Goal: Task Accomplishment & Management: Manage account settings

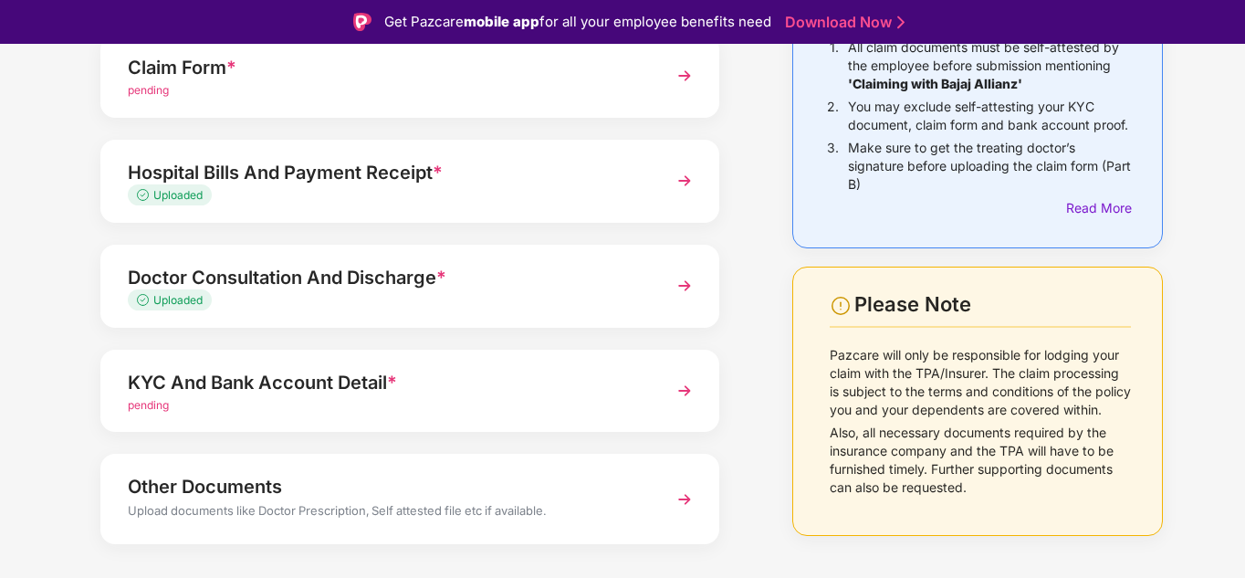
scroll to position [229, 0]
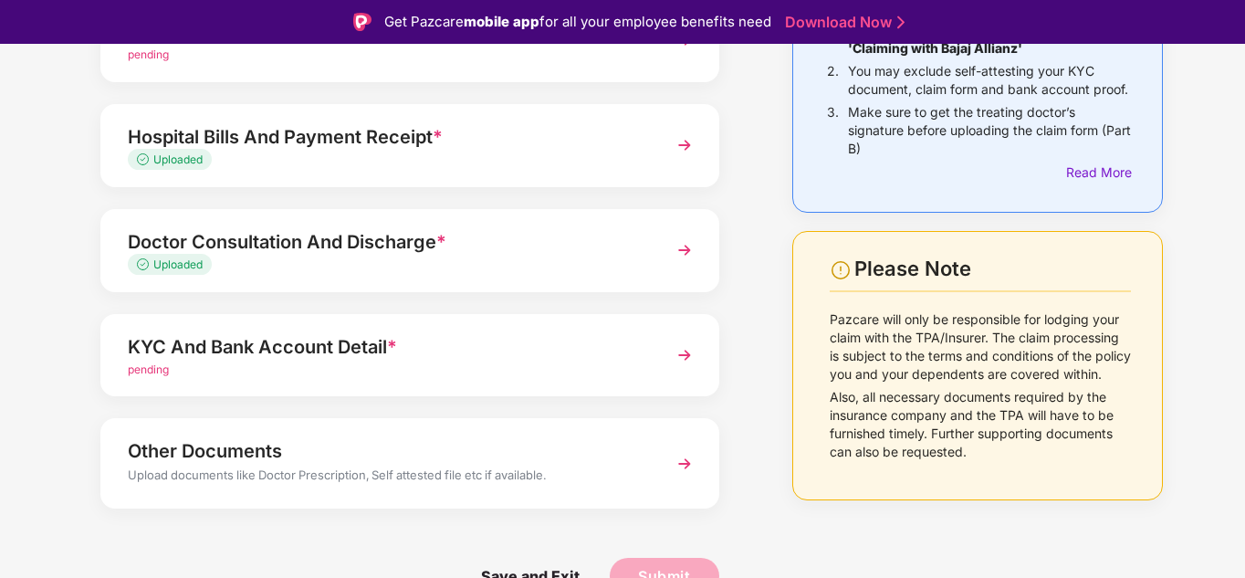
click at [313, 356] on div "KYC And Bank Account Detail *" at bounding box center [386, 346] width 517 height 29
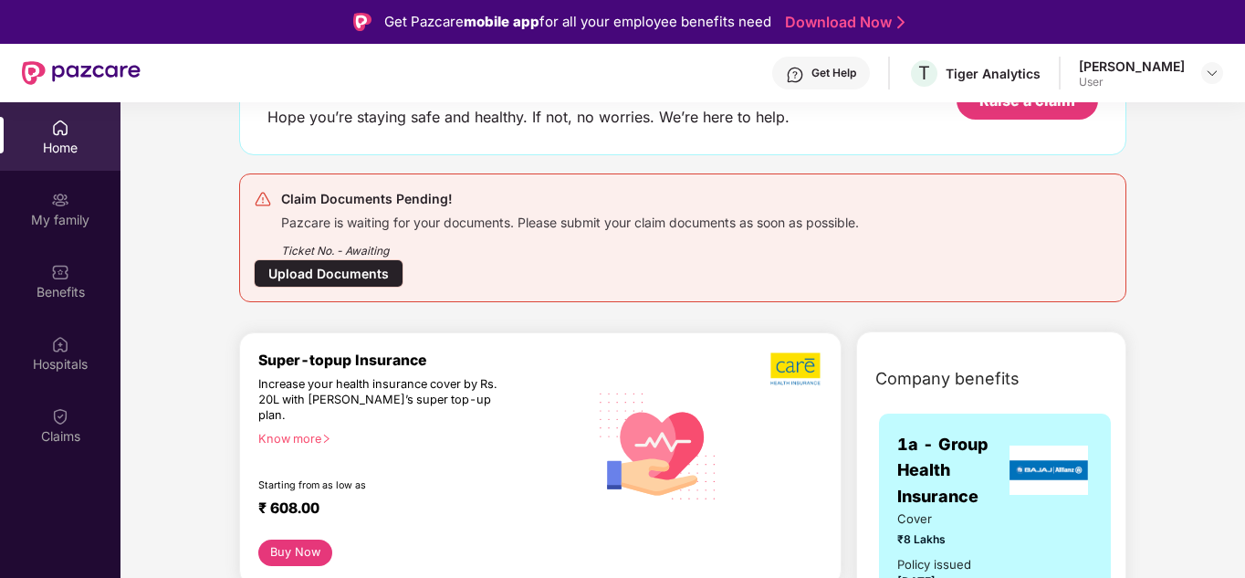
scroll to position [138, 0]
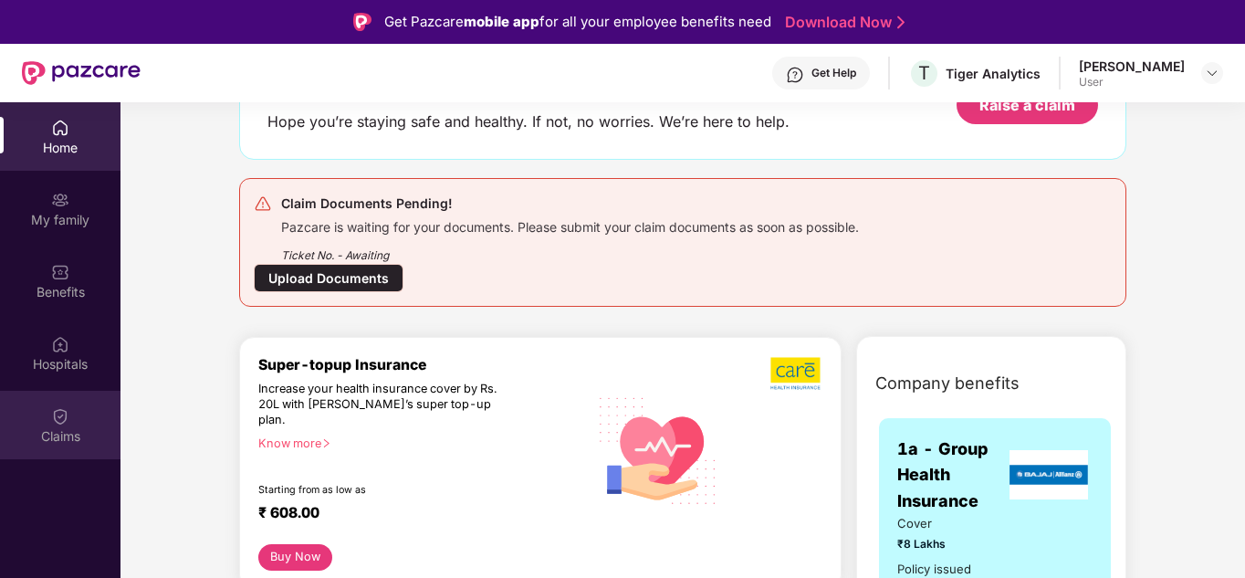
click at [68, 407] on img at bounding box center [60, 416] width 18 height 18
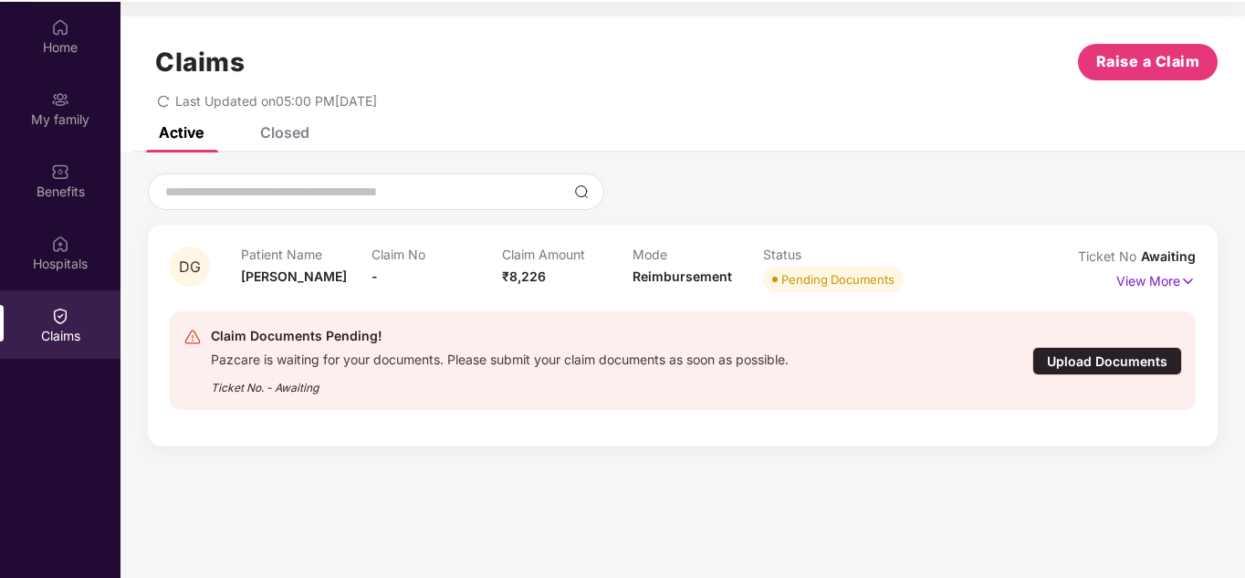
scroll to position [102, 0]
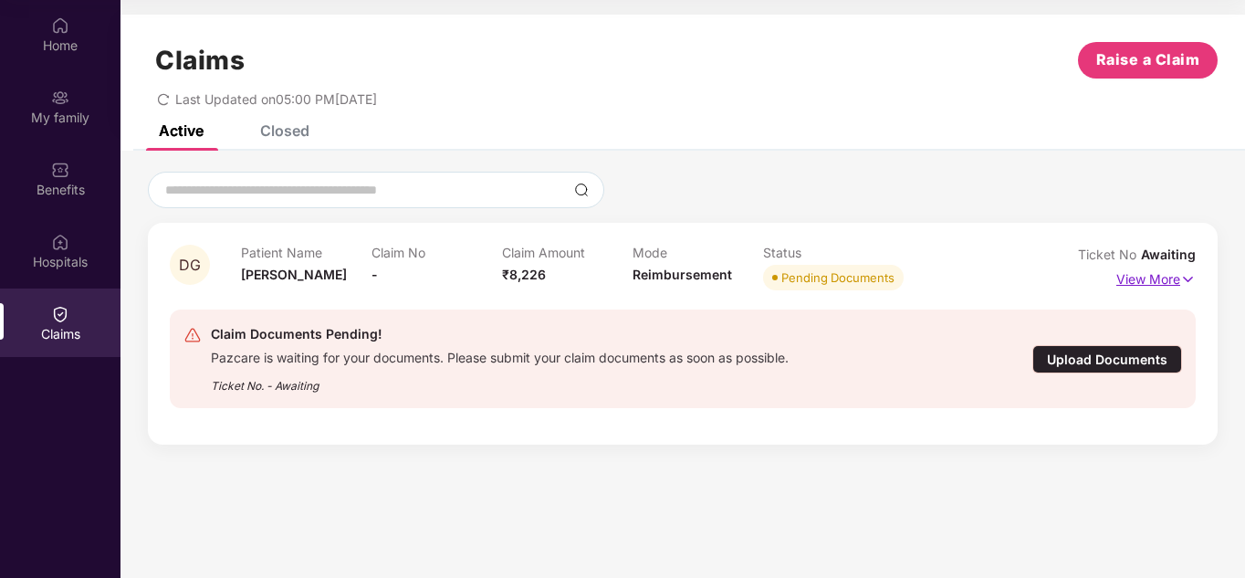
click at [1145, 279] on p "View More" at bounding box center [1156, 277] width 79 height 25
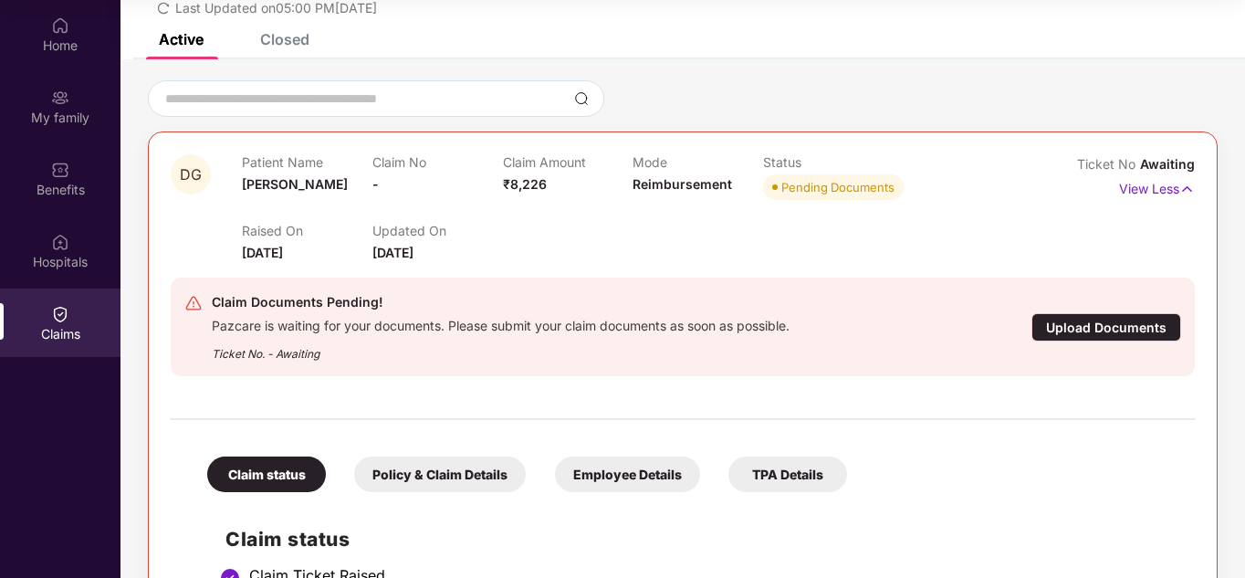
scroll to position [255, 0]
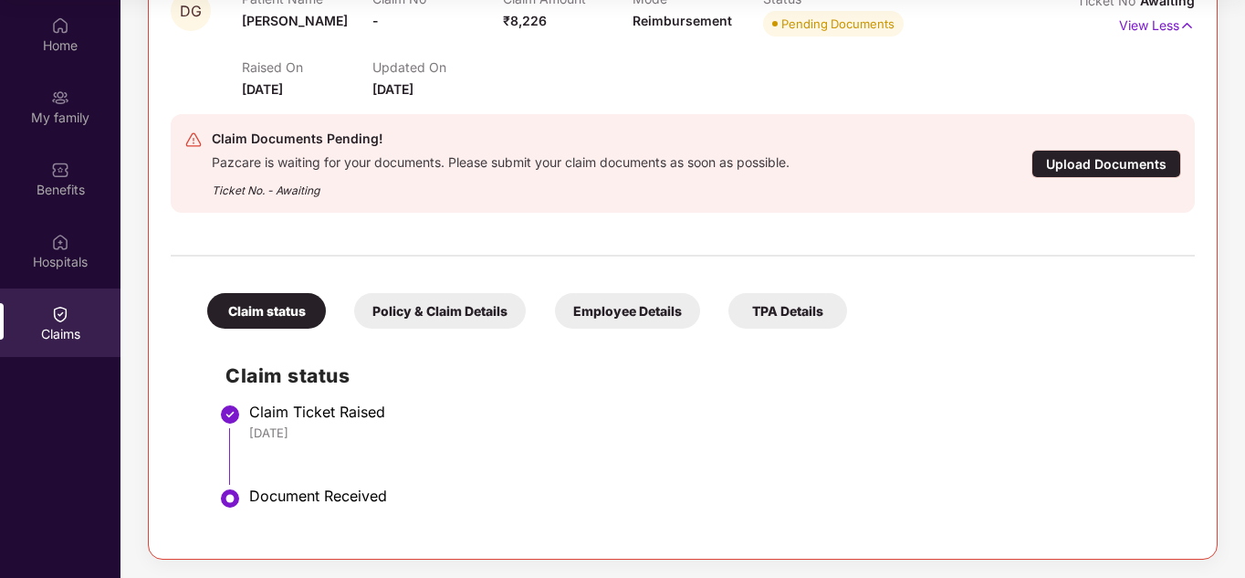
click at [434, 304] on div "Policy & Claim Details" at bounding box center [440, 311] width 172 height 36
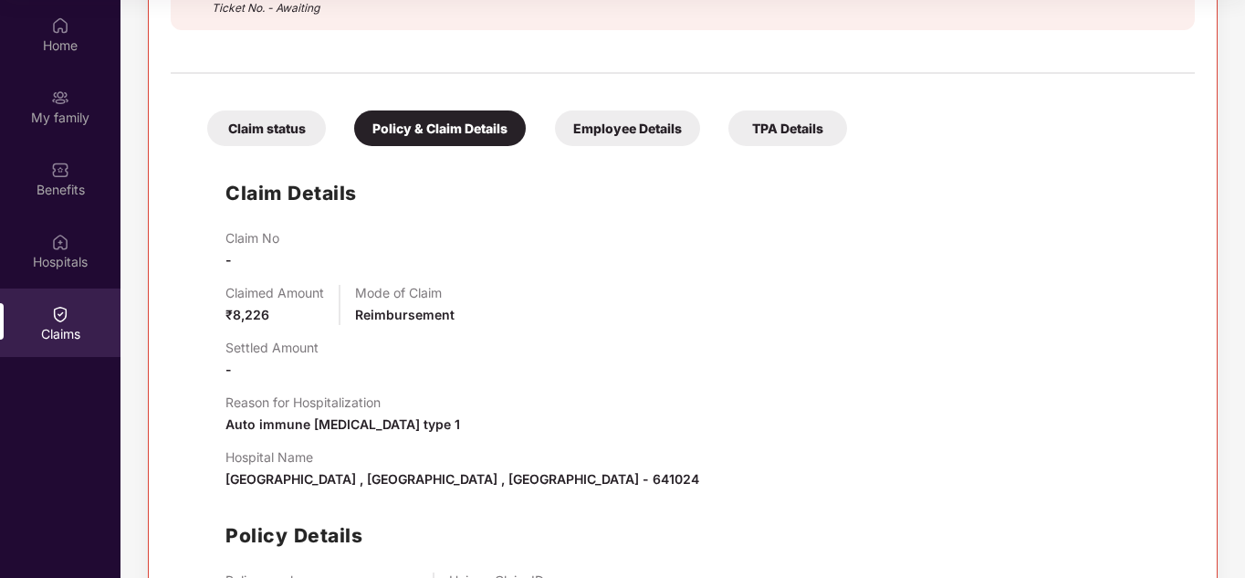
scroll to position [163, 0]
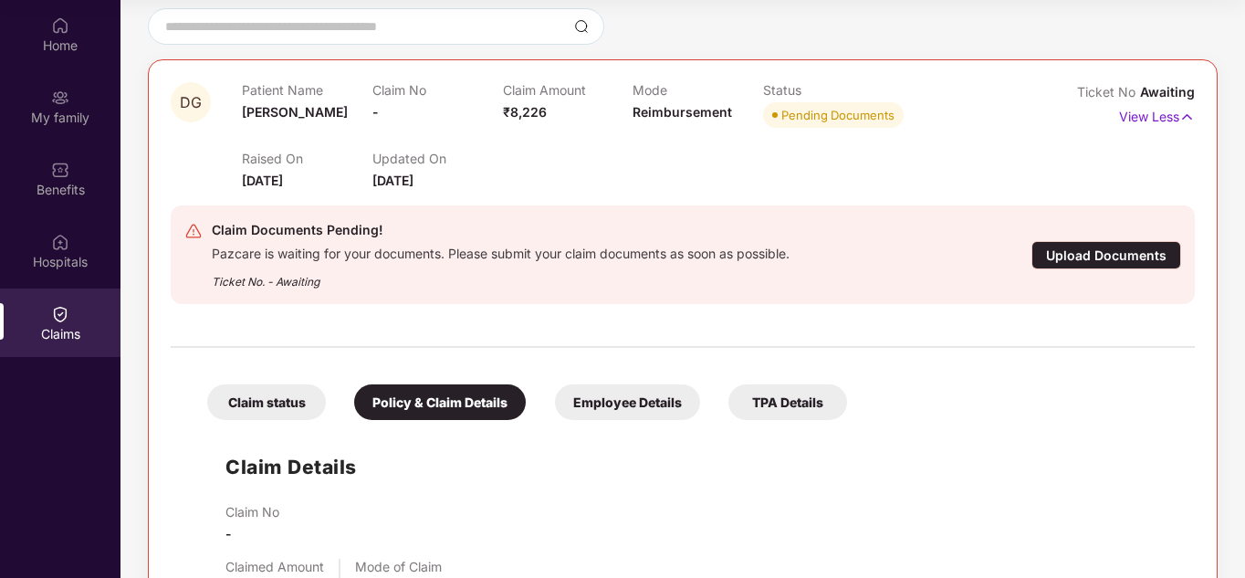
click at [1110, 249] on div "Upload Documents" at bounding box center [1107, 255] width 150 height 28
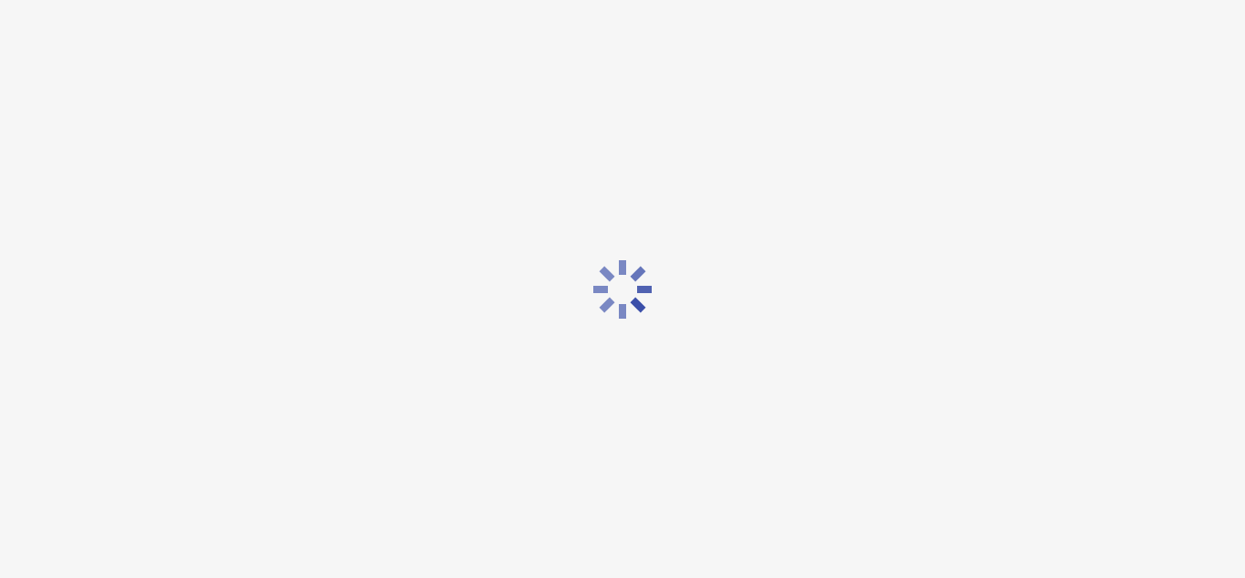
scroll to position [0, 0]
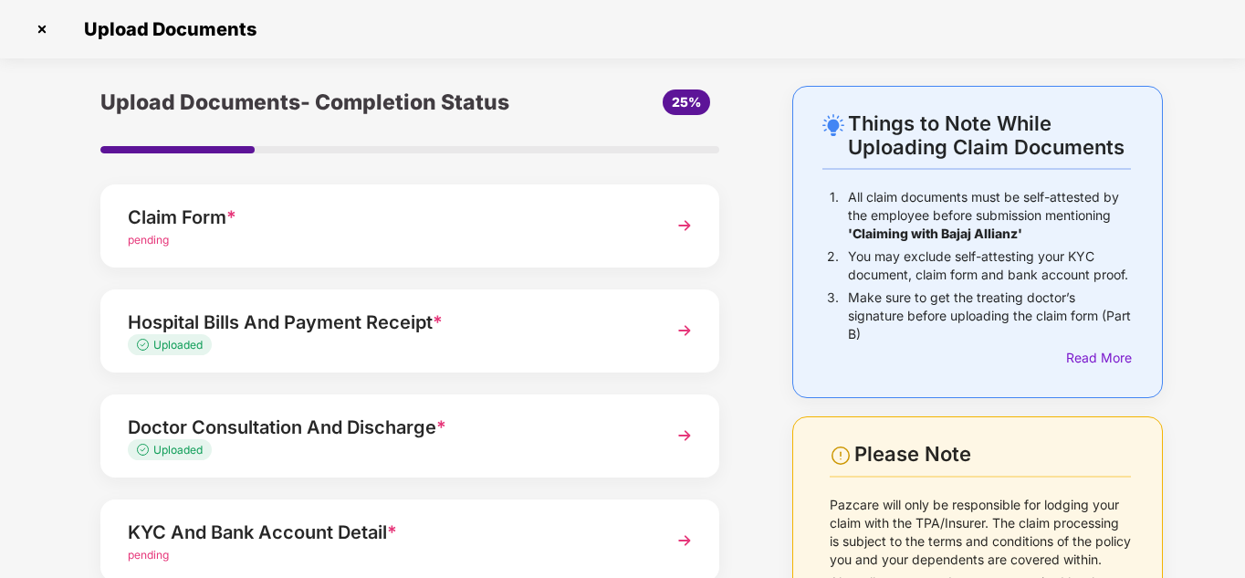
click at [324, 236] on div "pending" at bounding box center [386, 240] width 517 height 17
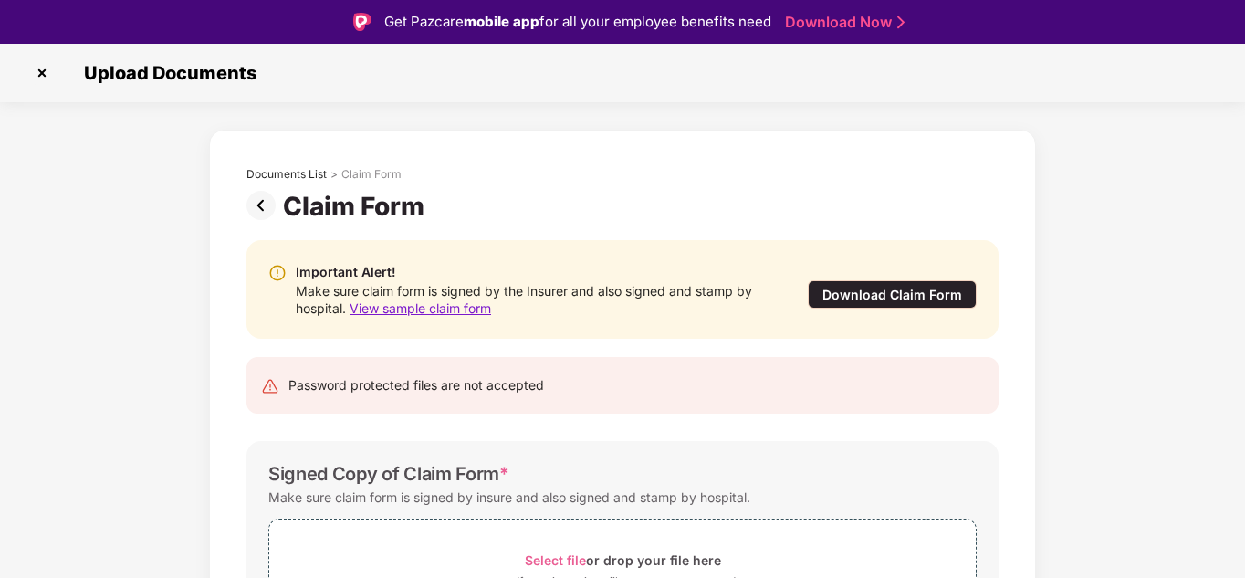
click at [865, 296] on div "Download Claim Form" at bounding box center [892, 294] width 169 height 28
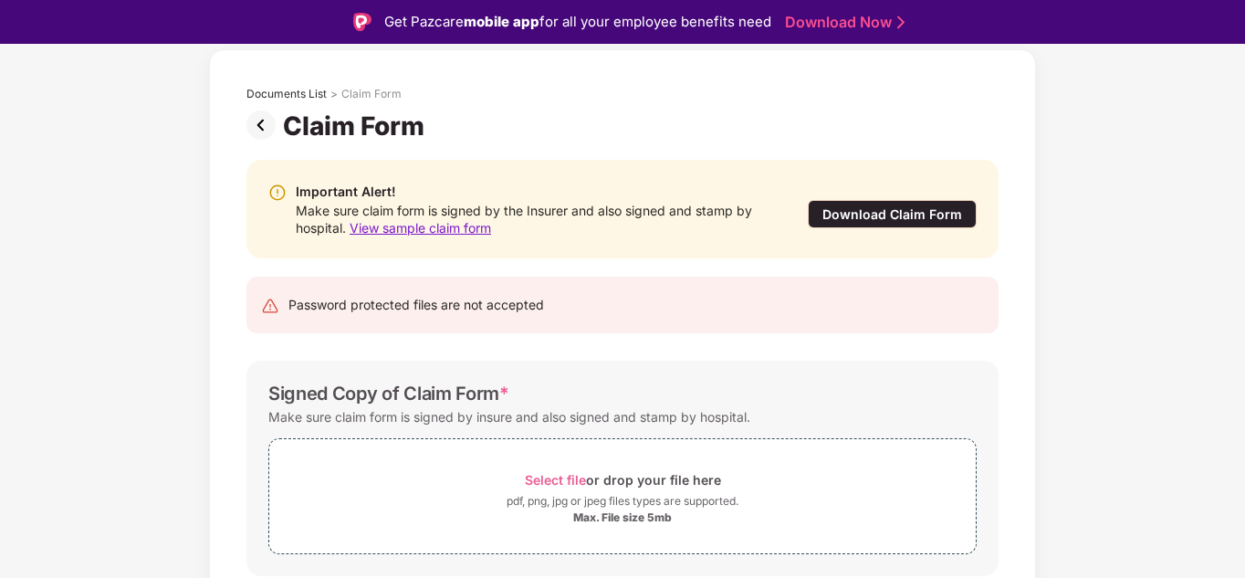
scroll to position [145, 0]
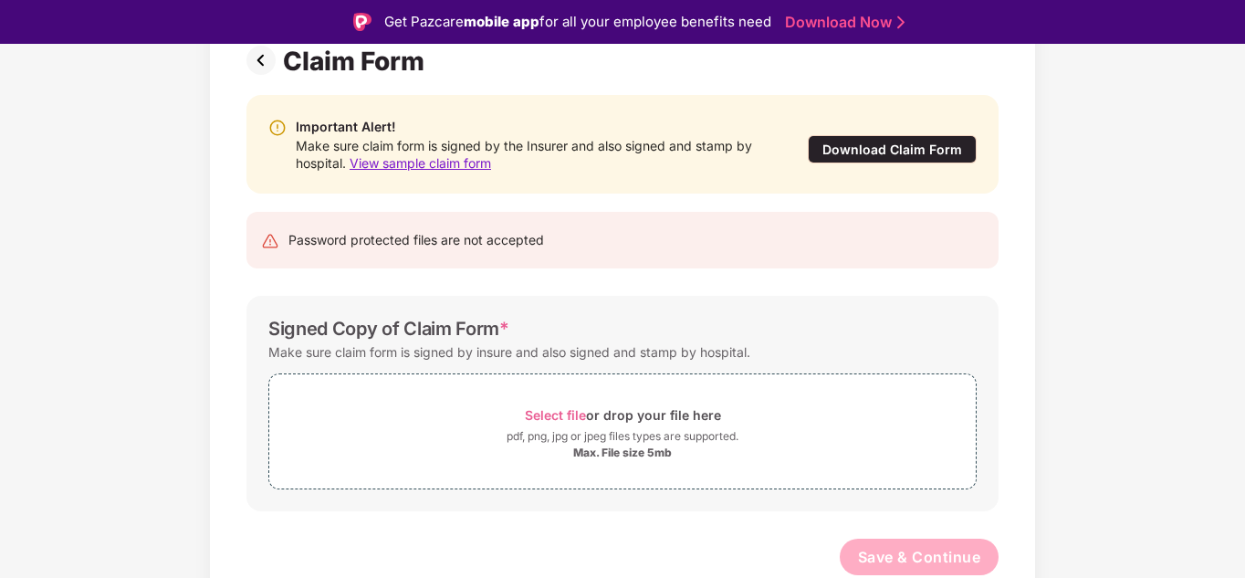
click at [280, 52] on img at bounding box center [265, 60] width 37 height 29
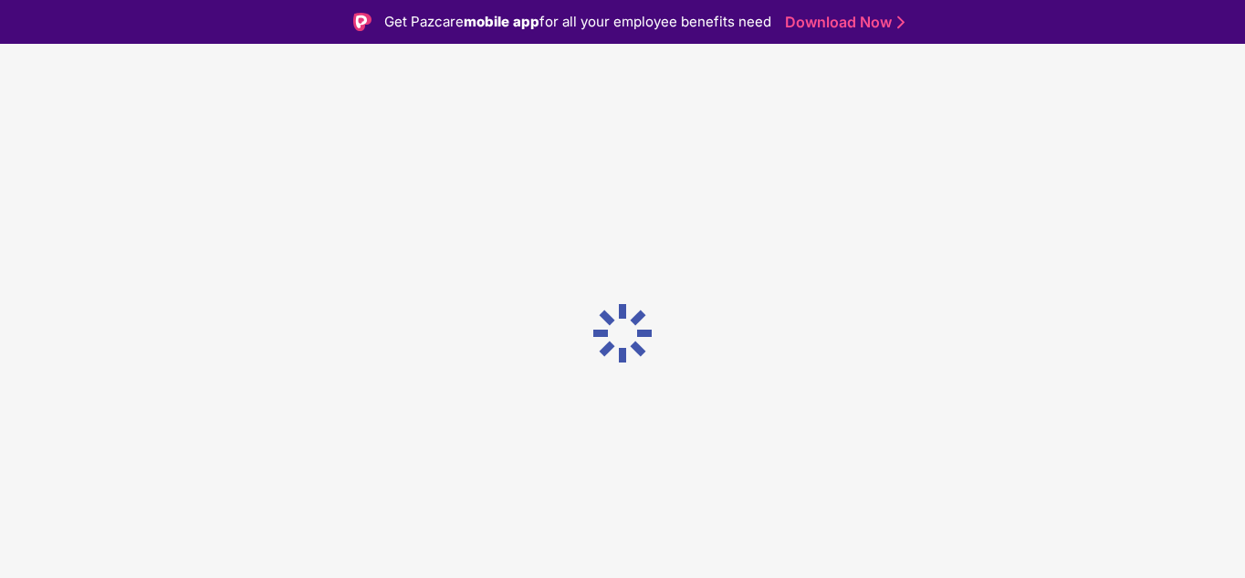
scroll to position [0, 0]
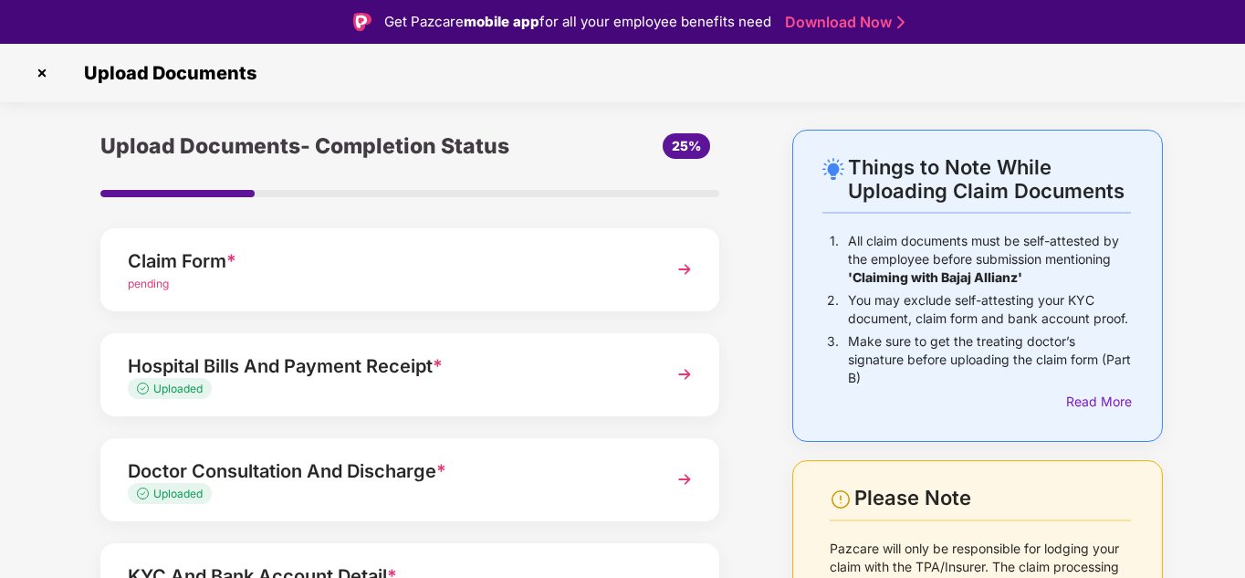
click at [57, 77] on div "Upload Documents" at bounding box center [622, 72] width 1191 height 29
click at [47, 77] on img at bounding box center [41, 72] width 29 height 29
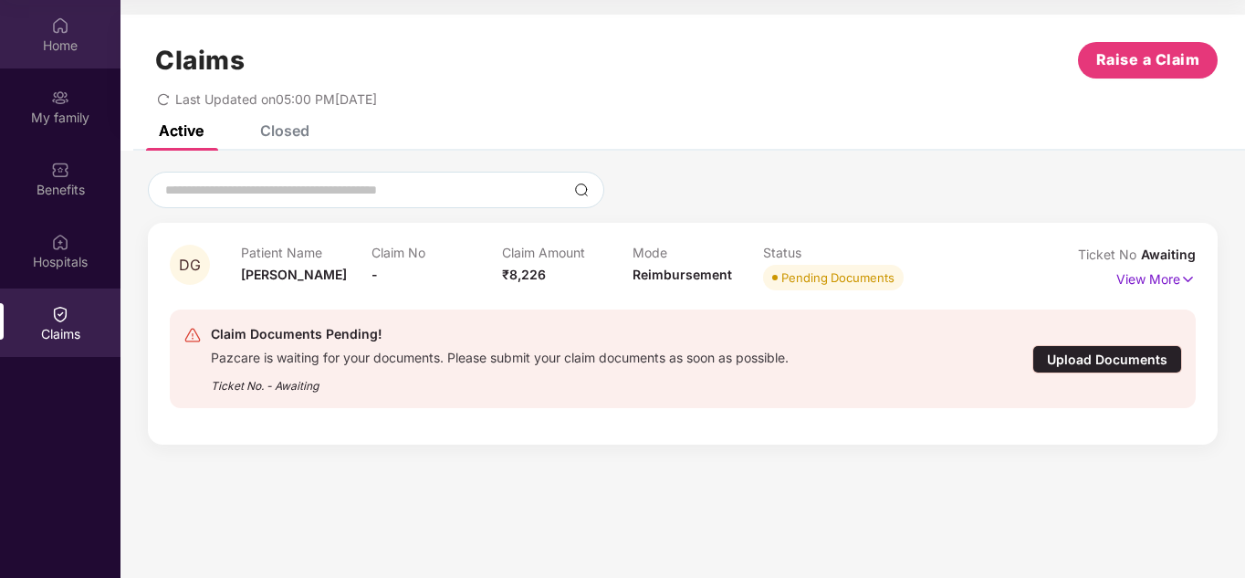
click at [103, 53] on div "Home" at bounding box center [60, 46] width 121 height 18
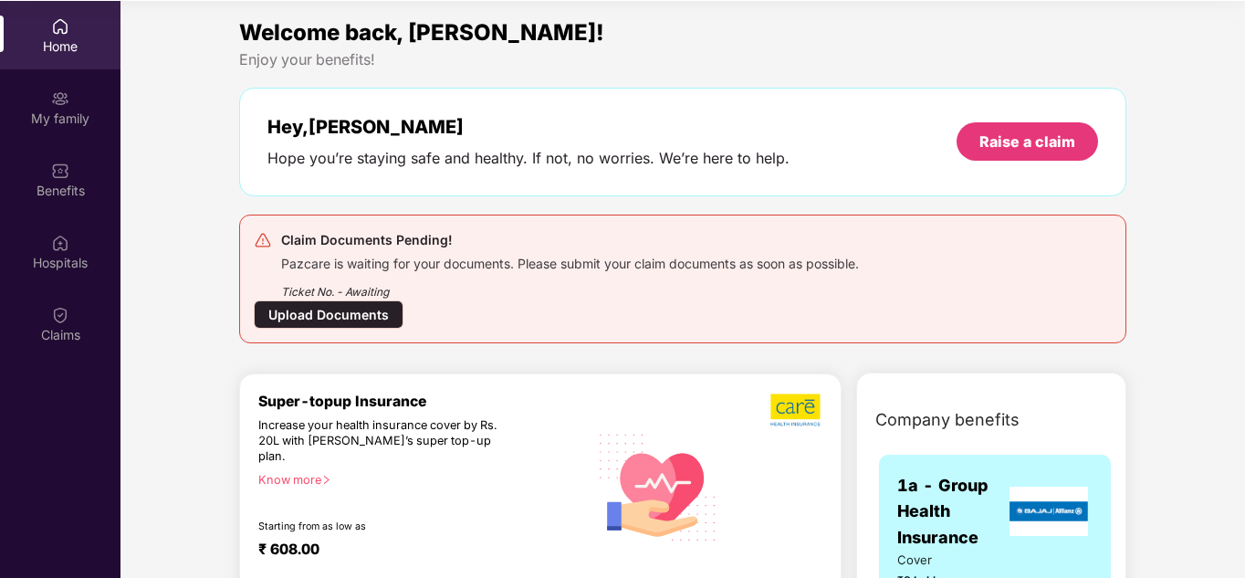
scroll to position [0, 0]
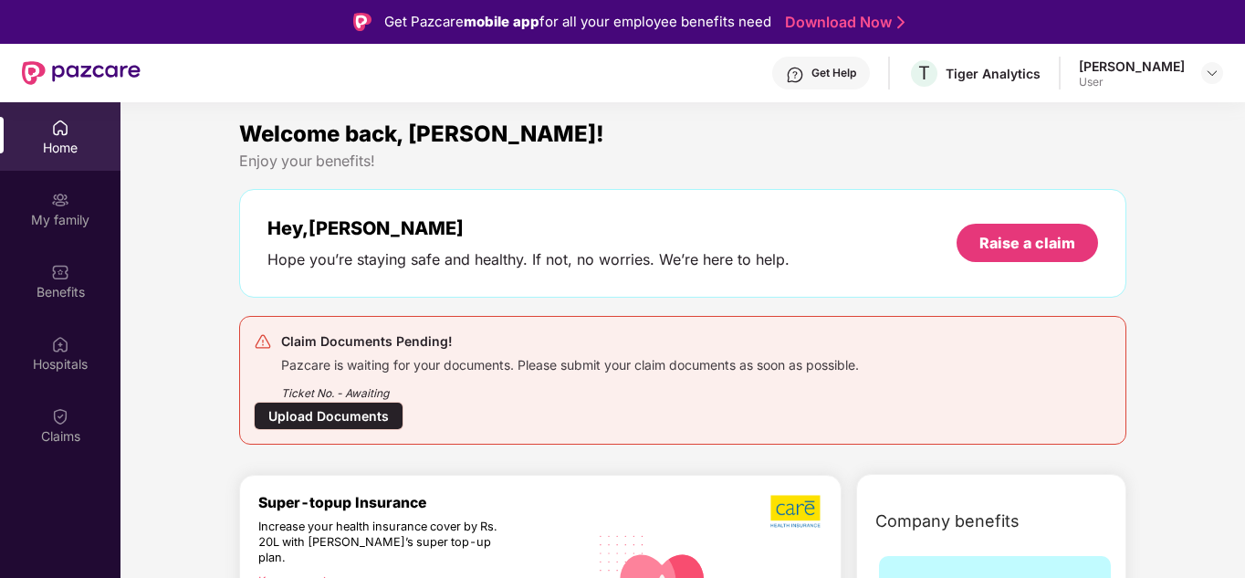
click at [1118, 73] on div "[PERSON_NAME]" at bounding box center [1132, 66] width 106 height 17
click at [1199, 79] on div "[PERSON_NAME] User" at bounding box center [1151, 74] width 144 height 32
click at [1206, 71] on img at bounding box center [1212, 73] width 15 height 15
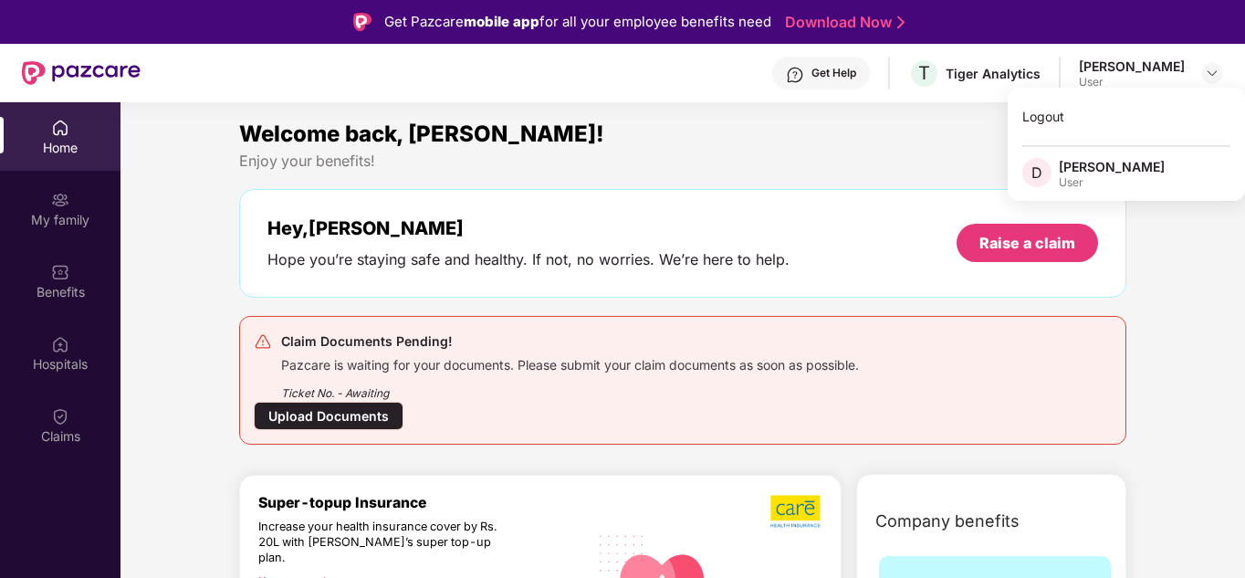
click at [1089, 187] on div "User" at bounding box center [1112, 182] width 106 height 15
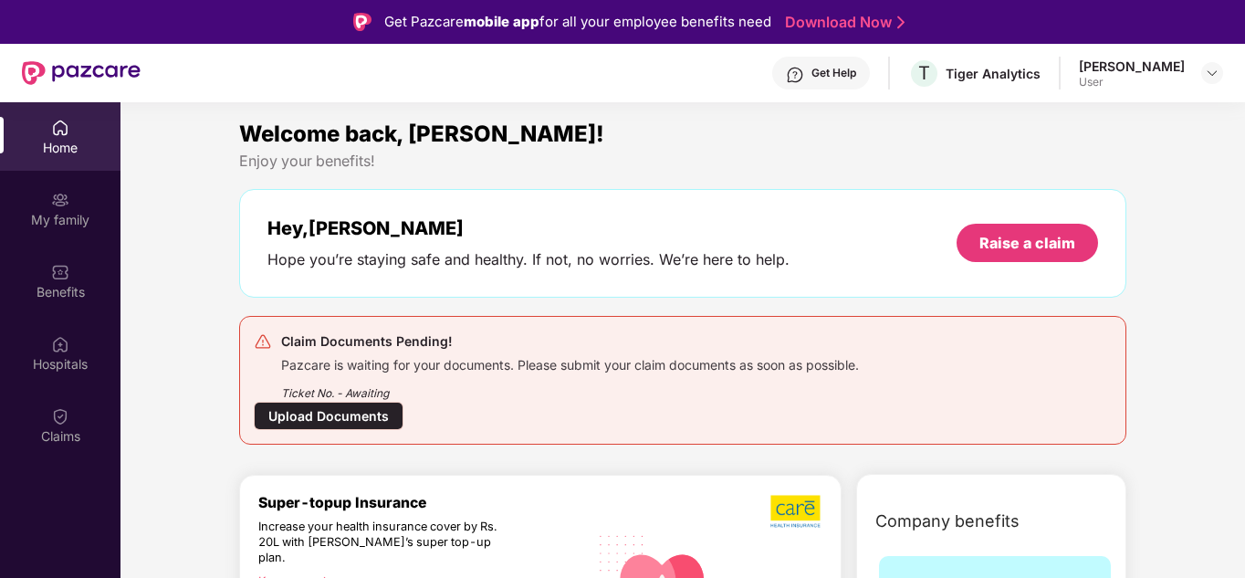
click at [1171, 63] on div "[PERSON_NAME]" at bounding box center [1132, 66] width 106 height 17
click at [1208, 64] on div at bounding box center [1212, 73] width 22 height 22
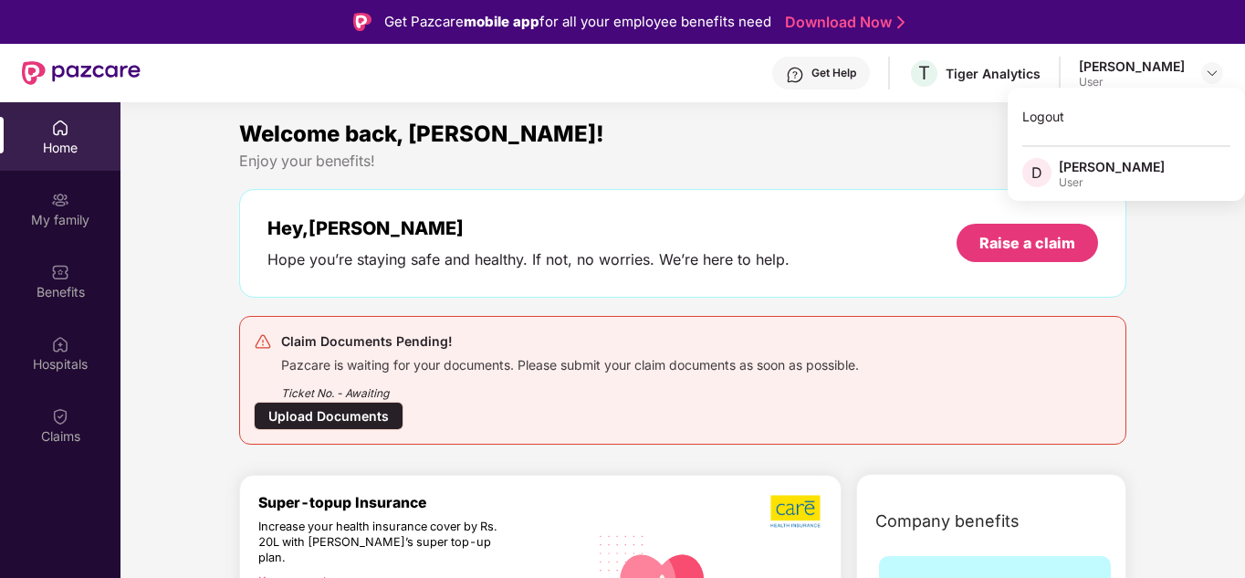
click at [1028, 180] on span "D" at bounding box center [1037, 172] width 29 height 29
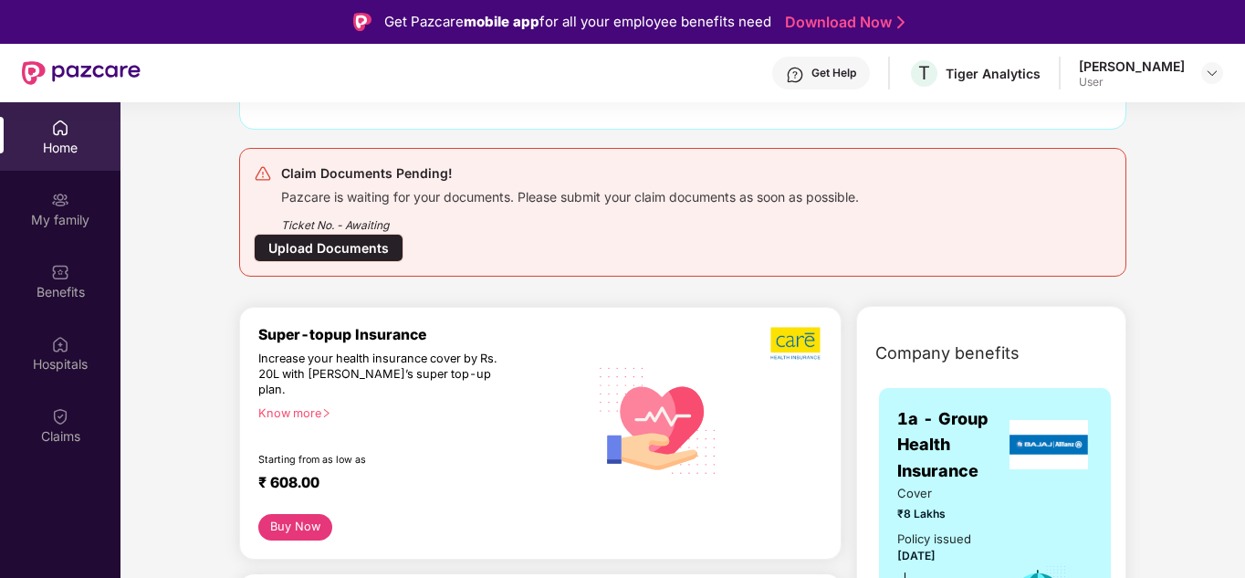
scroll to position [365, 0]
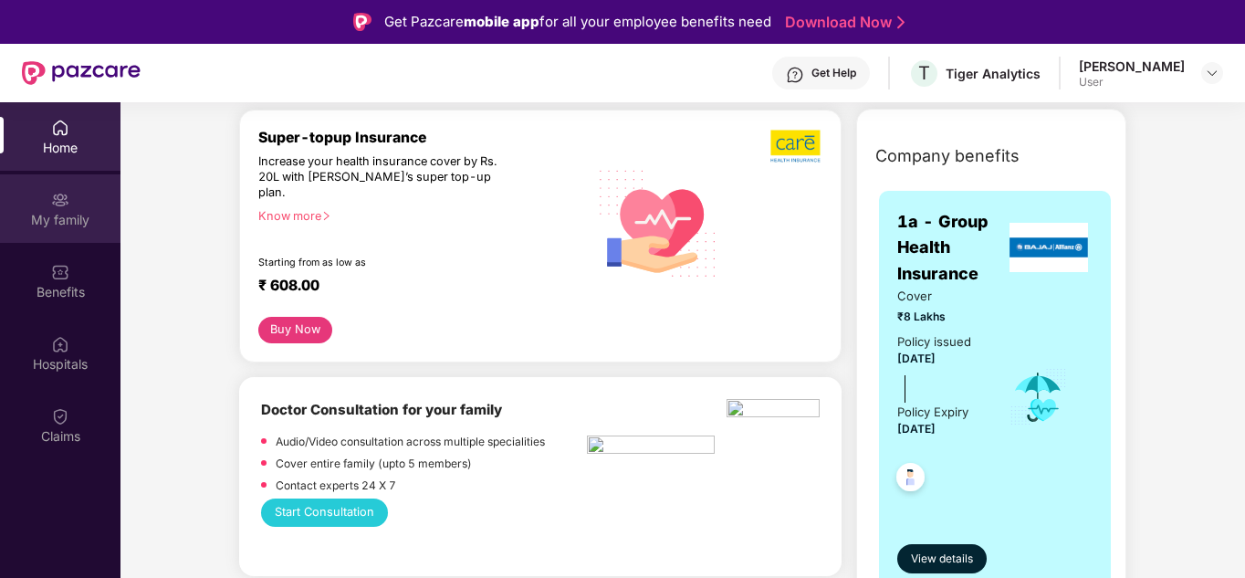
click at [37, 230] on div "My family" at bounding box center [60, 208] width 121 height 68
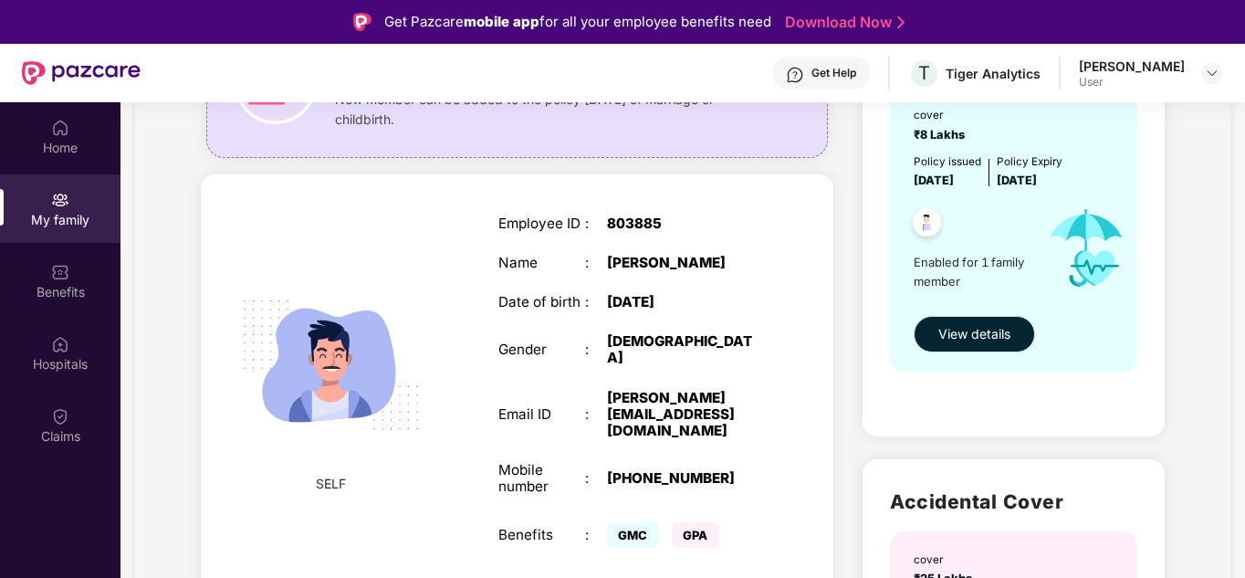
scroll to position [125, 0]
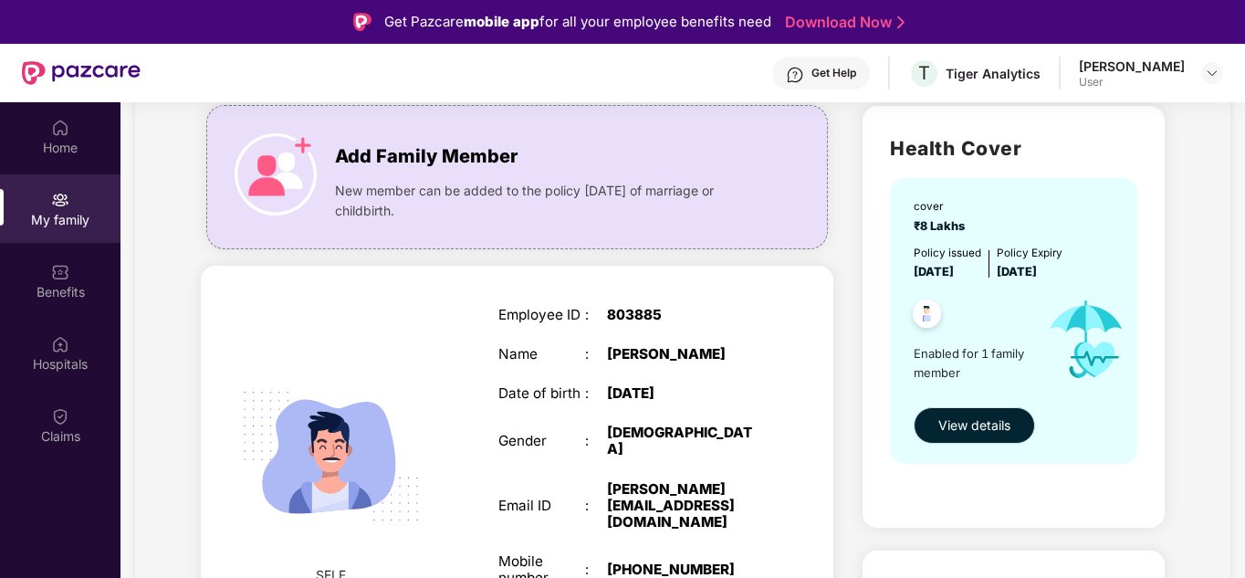
click at [979, 432] on span "View details" at bounding box center [975, 425] width 72 height 20
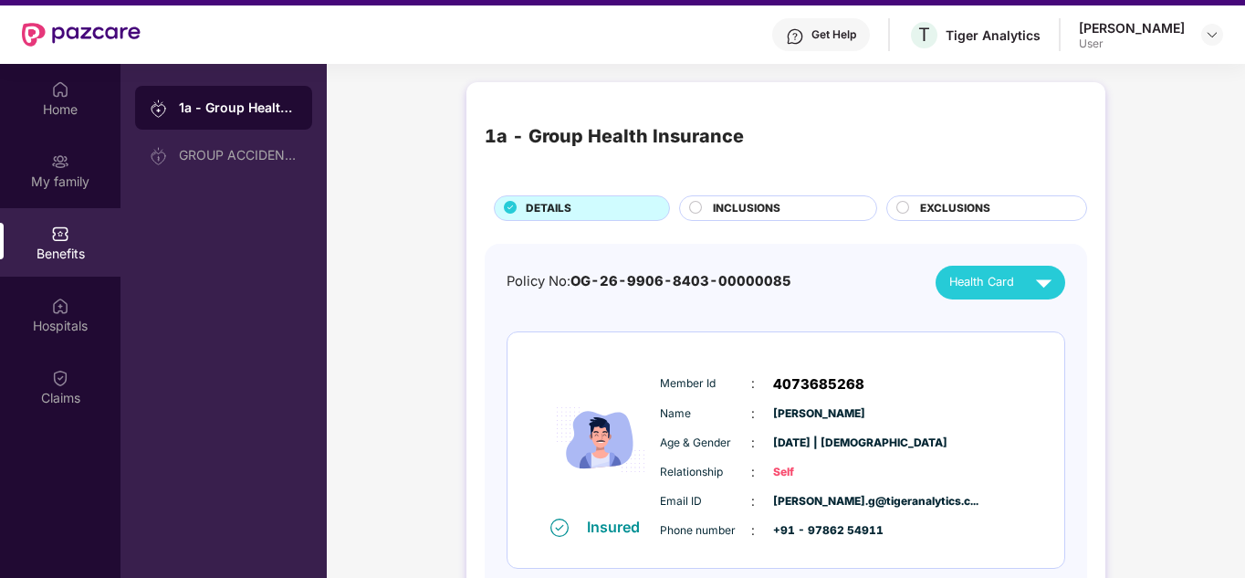
scroll to position [11, 0]
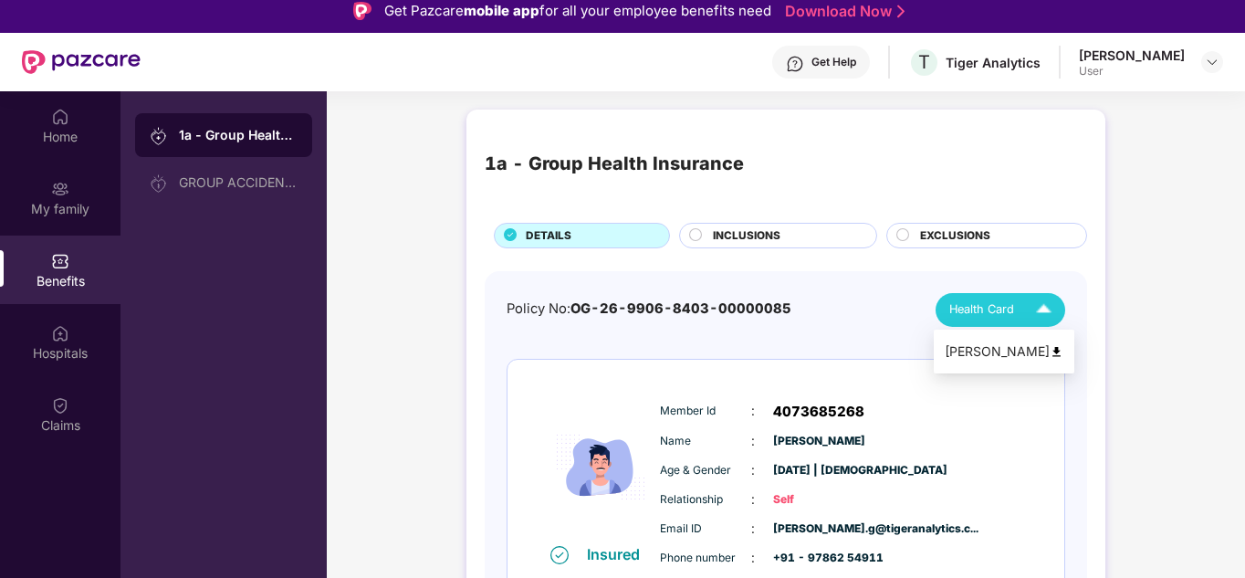
click at [1035, 303] on img at bounding box center [1044, 310] width 32 height 32
click at [855, 311] on div "Policy No: OG-26-9906-8403-00000085 Health Card" at bounding box center [786, 310] width 559 height 34
drag, startPoint x: 573, startPoint y: 305, endPoint x: 784, endPoint y: 310, distance: 211.0
click at [784, 310] on span "OG-26-9906-8403-00000085" at bounding box center [681, 308] width 221 height 16
copy span "OG-26-9906-8403-00000085"
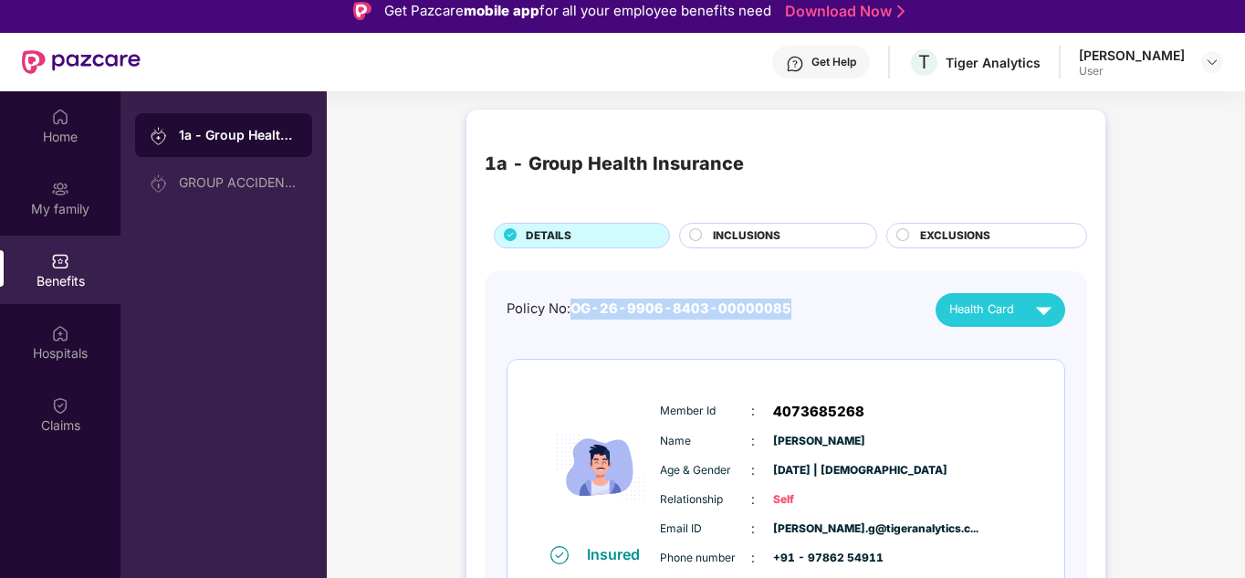
click at [729, 325] on div "Policy No: OG-26-9906-8403-00000085 Health Card" at bounding box center [786, 310] width 559 height 34
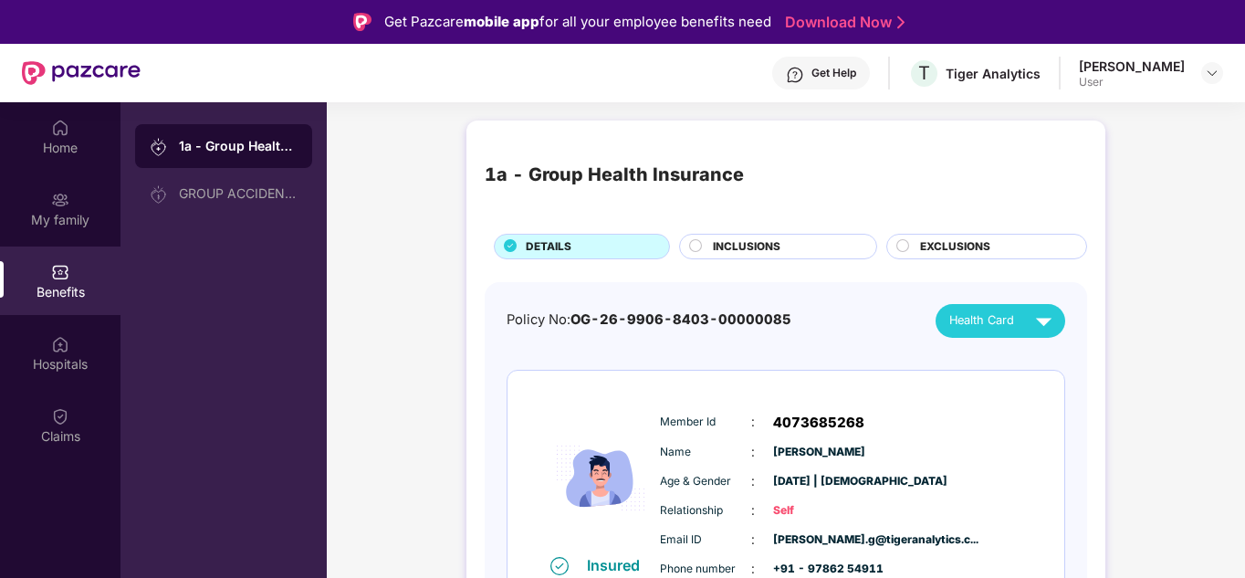
scroll to position [40, 0]
